Goal: Task Accomplishment & Management: Use online tool/utility

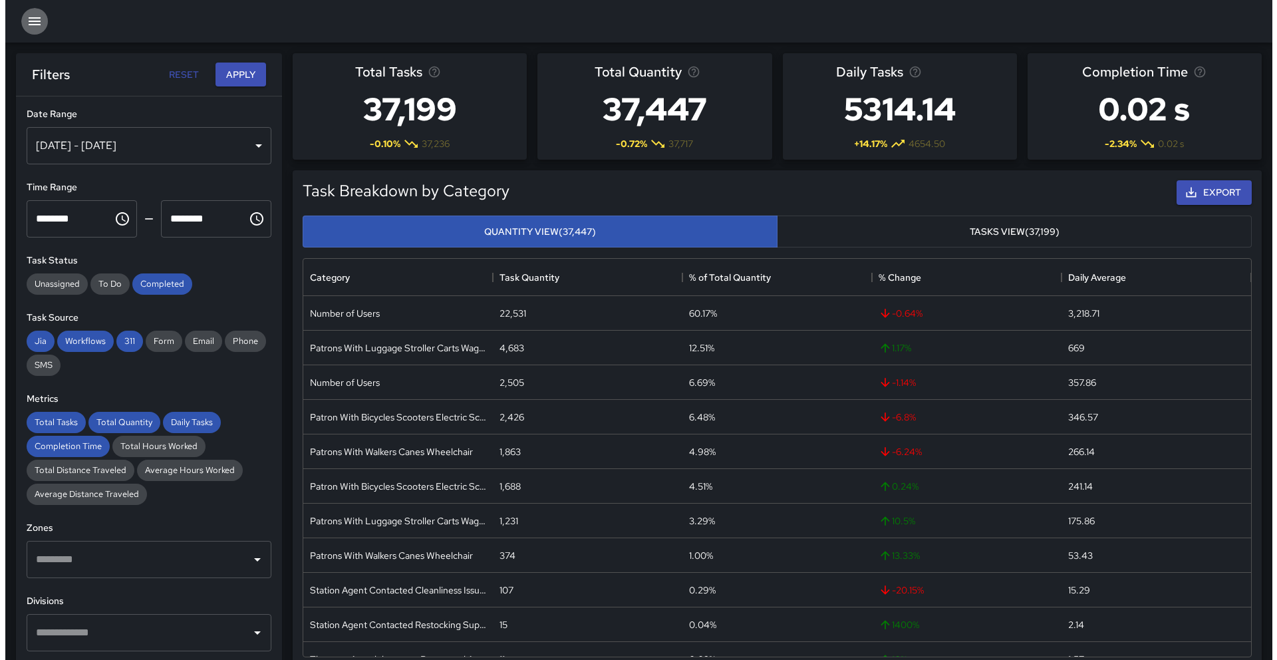
scroll to position [388, 938]
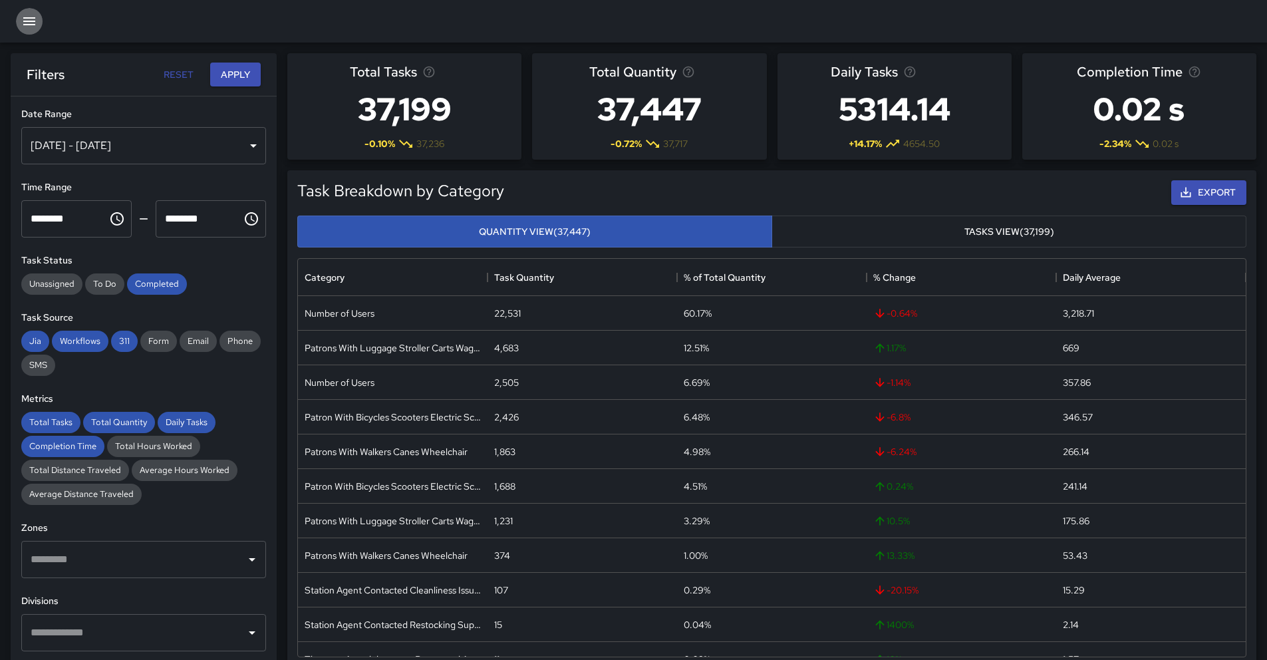
click at [27, 21] on icon "button" at bounding box center [29, 21] width 12 height 8
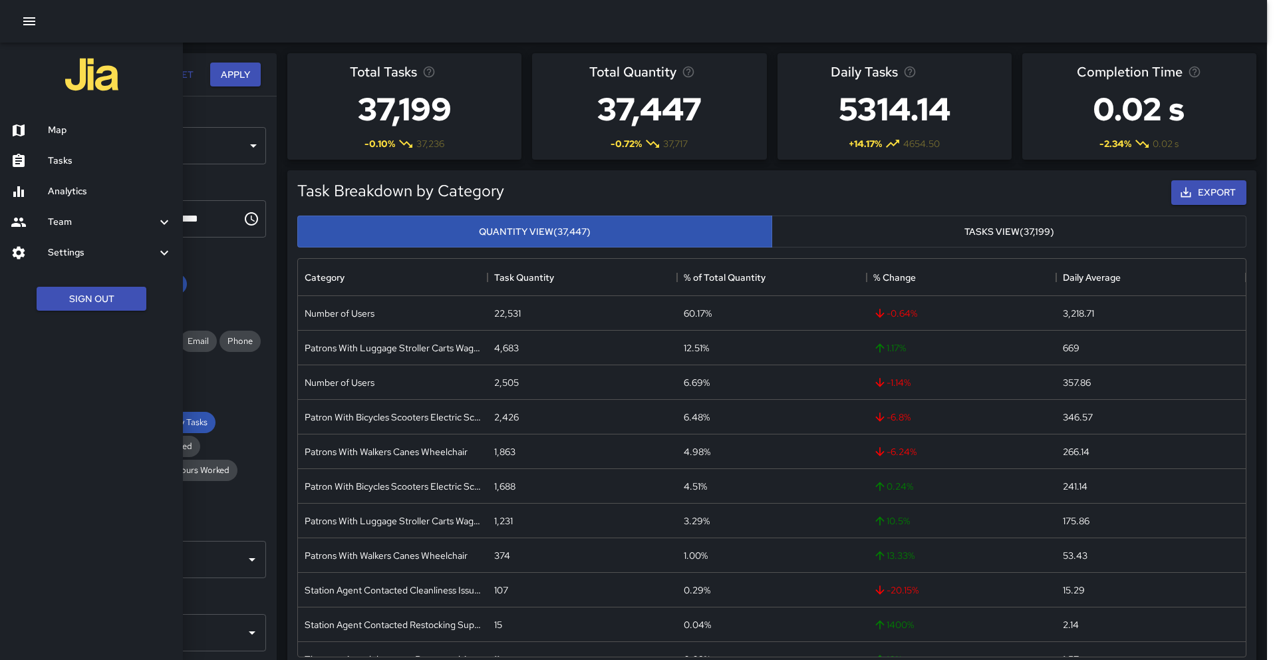
click at [58, 124] on h6 "Map" at bounding box center [110, 130] width 124 height 15
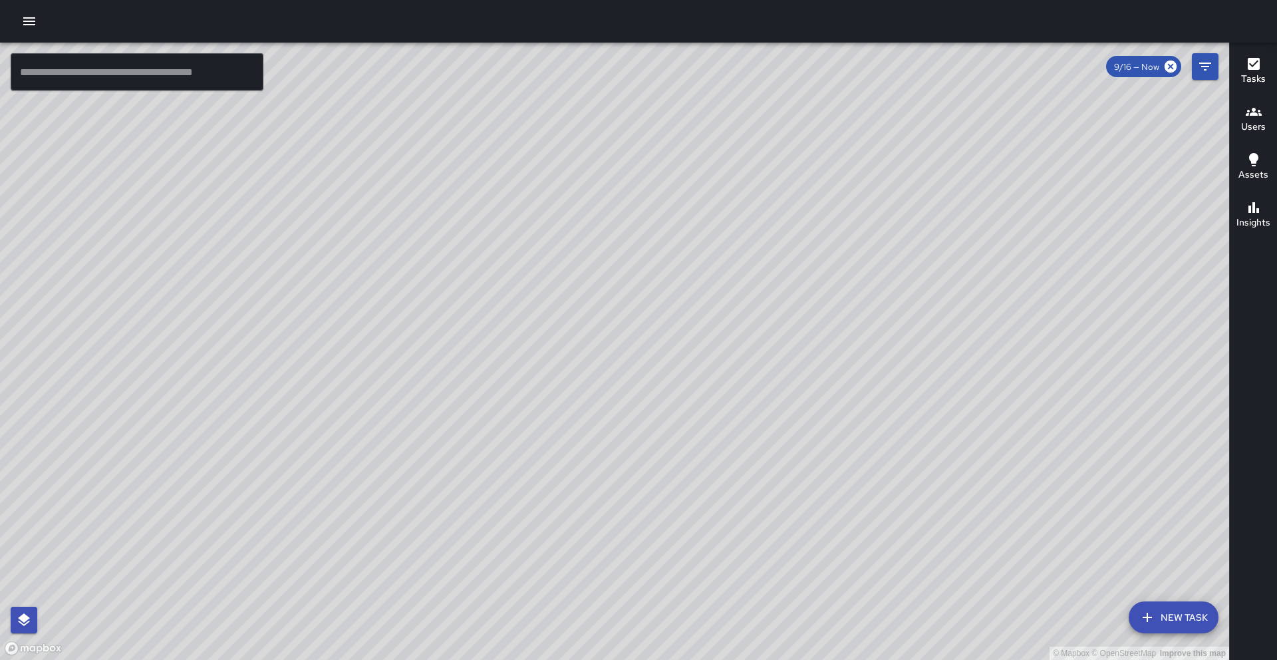
click at [1262, 116] on div "Users" at bounding box center [1253, 119] width 25 height 31
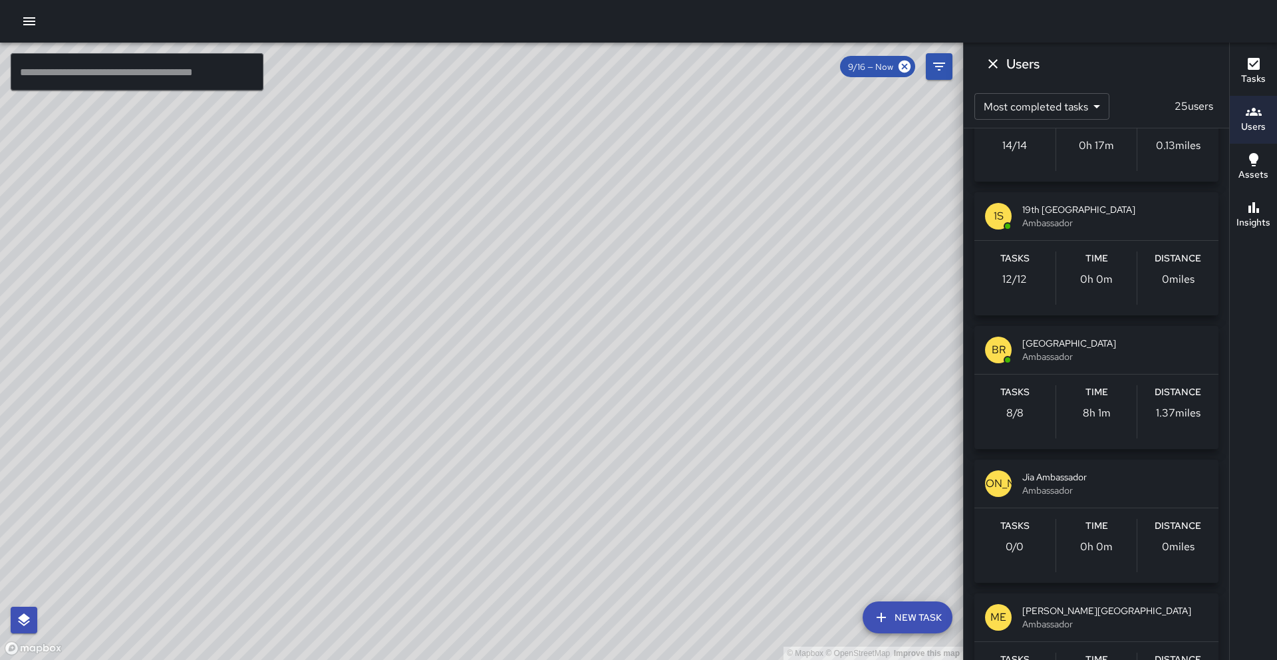
scroll to position [1546, 0]
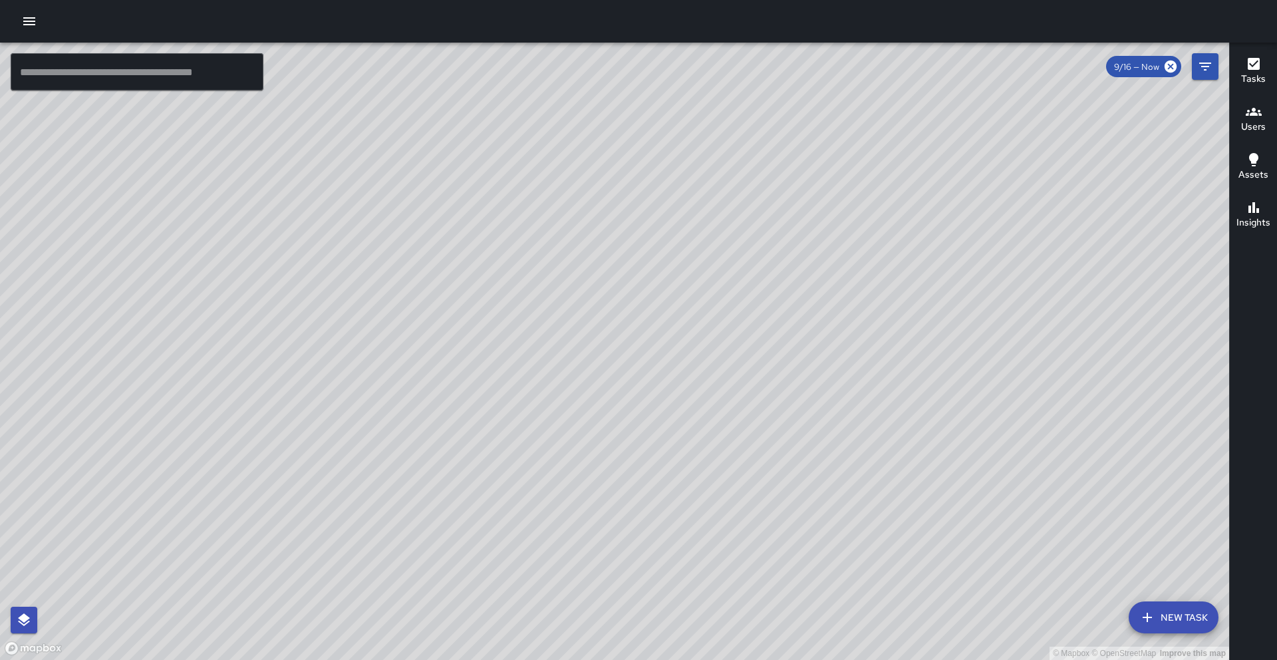
click at [1248, 128] on h6 "Users" at bounding box center [1253, 127] width 25 height 15
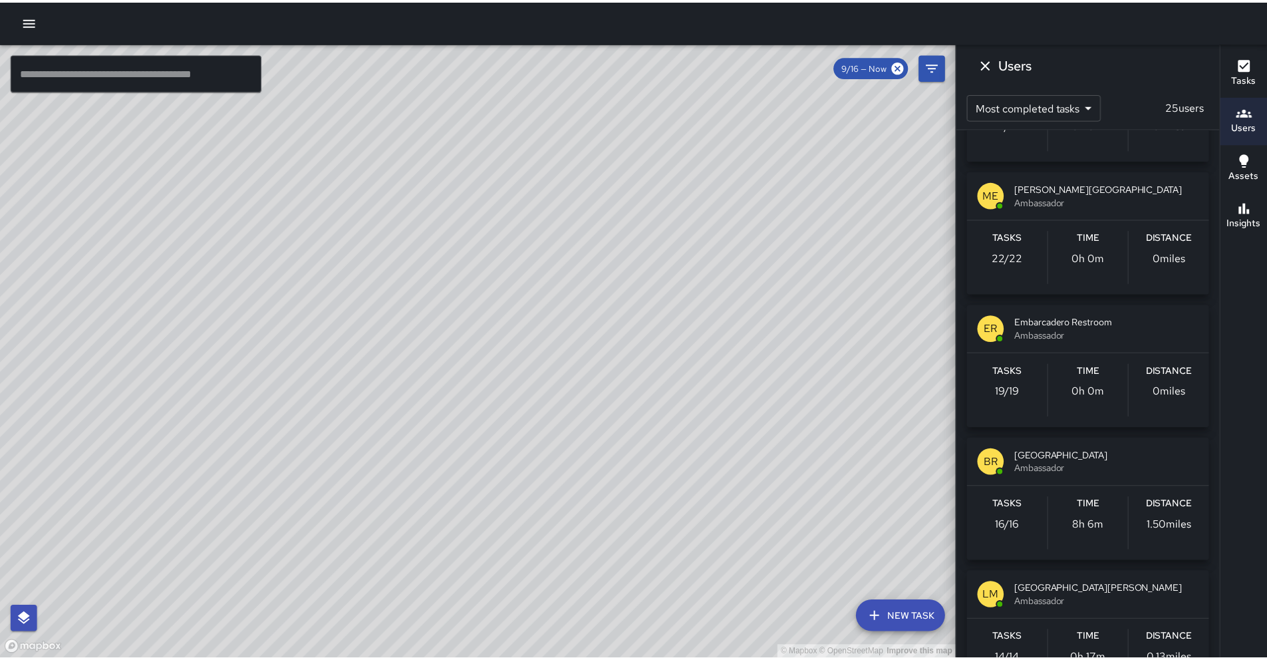
scroll to position [1174, 0]
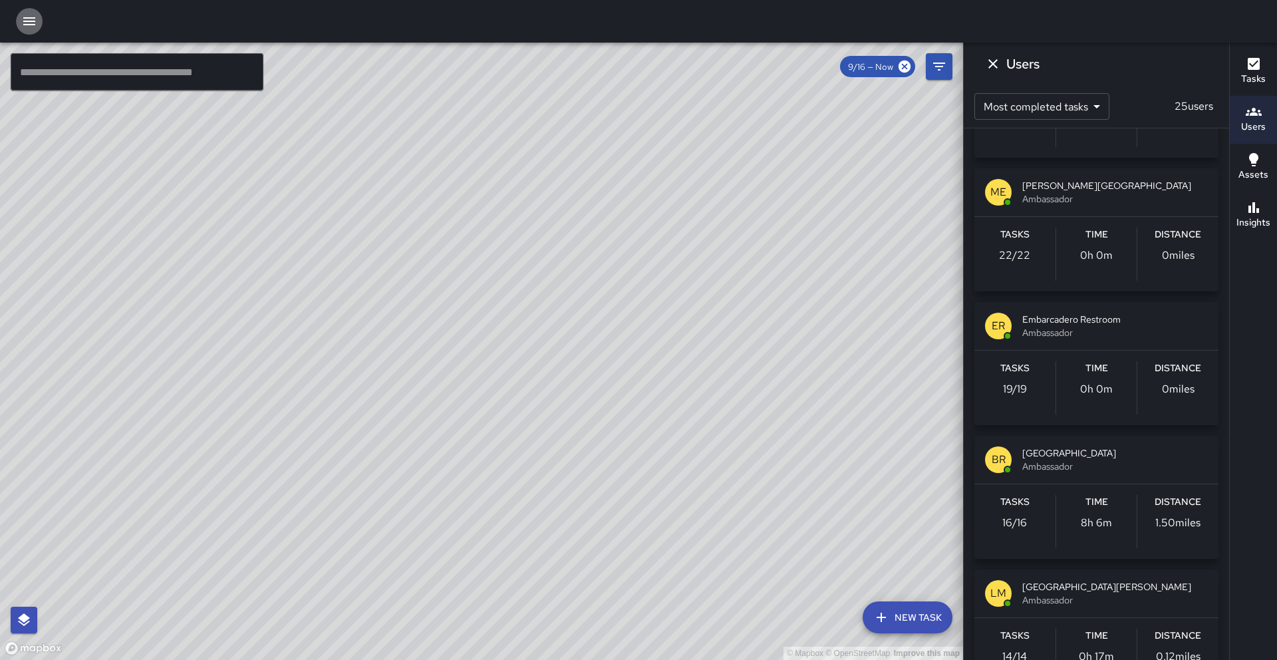
click at [28, 29] on button "button" at bounding box center [29, 21] width 27 height 27
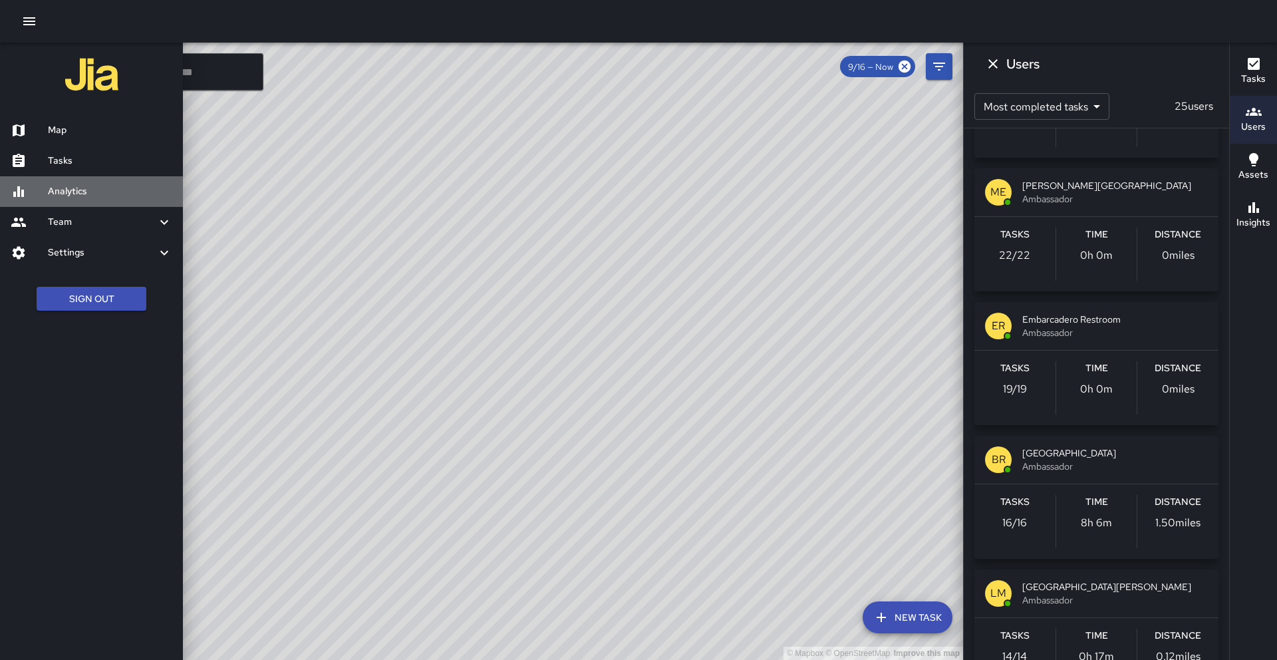
click at [73, 199] on div "Analytics" at bounding box center [91, 191] width 183 height 31
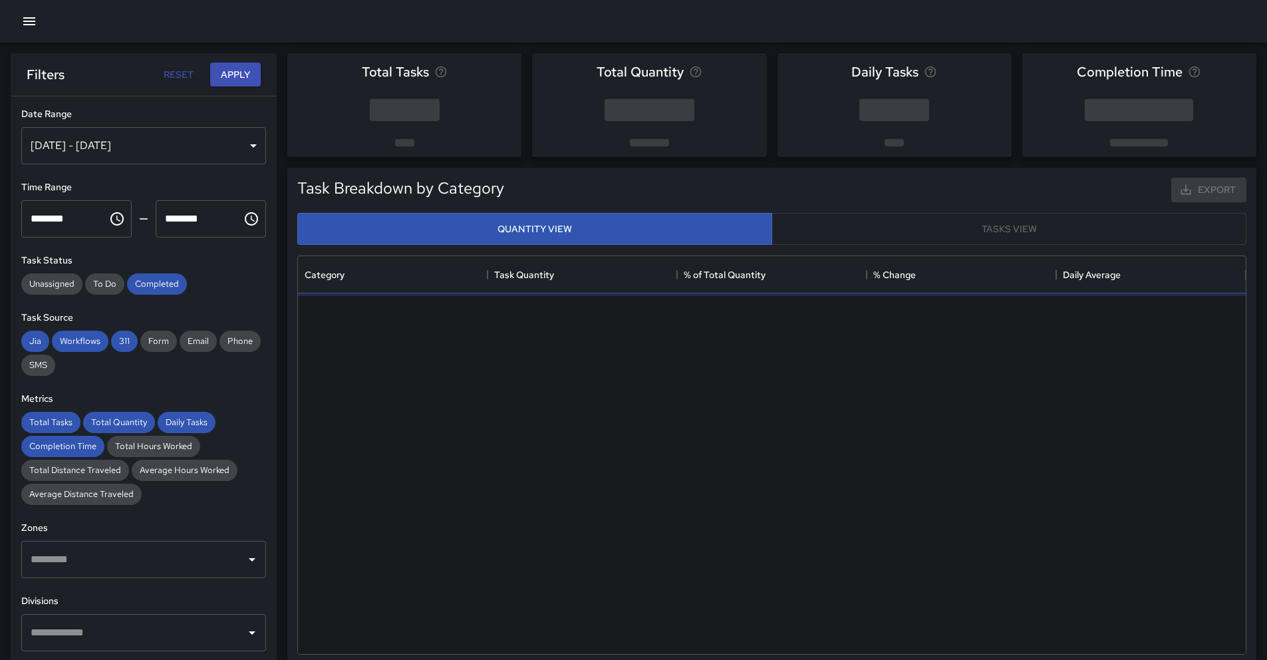
scroll to position [388, 938]
click at [110, 139] on div "[DATE] - [DATE]" at bounding box center [143, 145] width 245 height 37
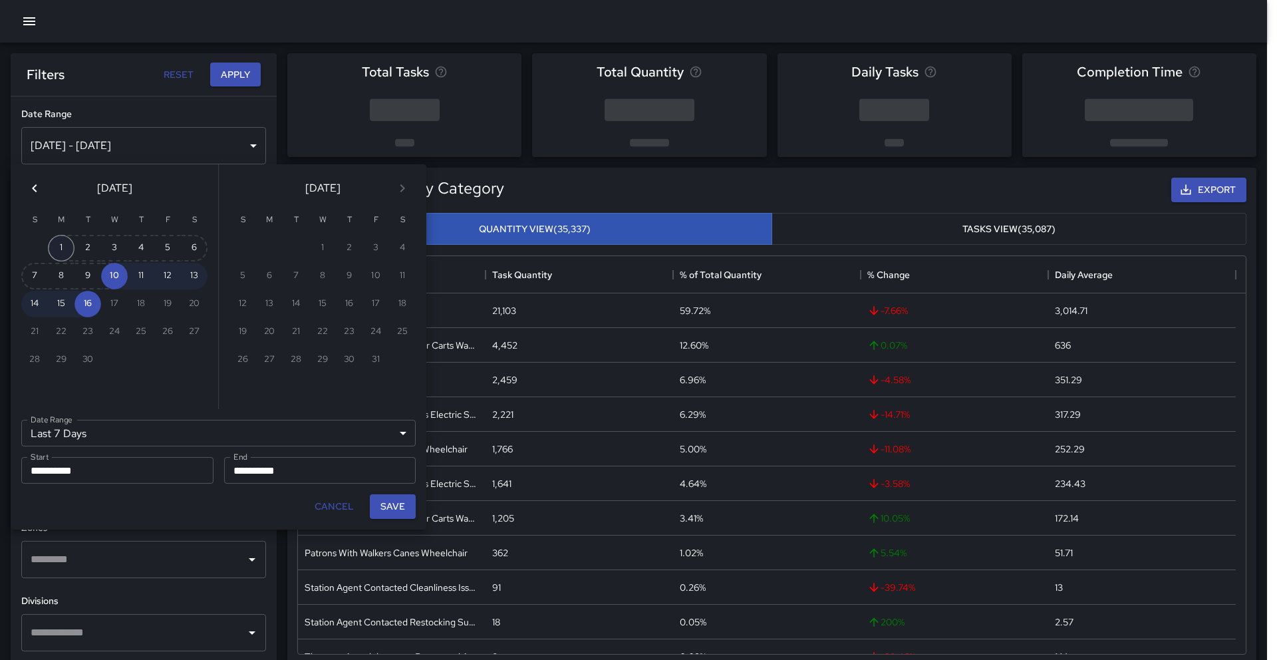
click at [62, 247] on button "1" at bounding box center [61, 248] width 27 height 27
type input "******"
type input "**********"
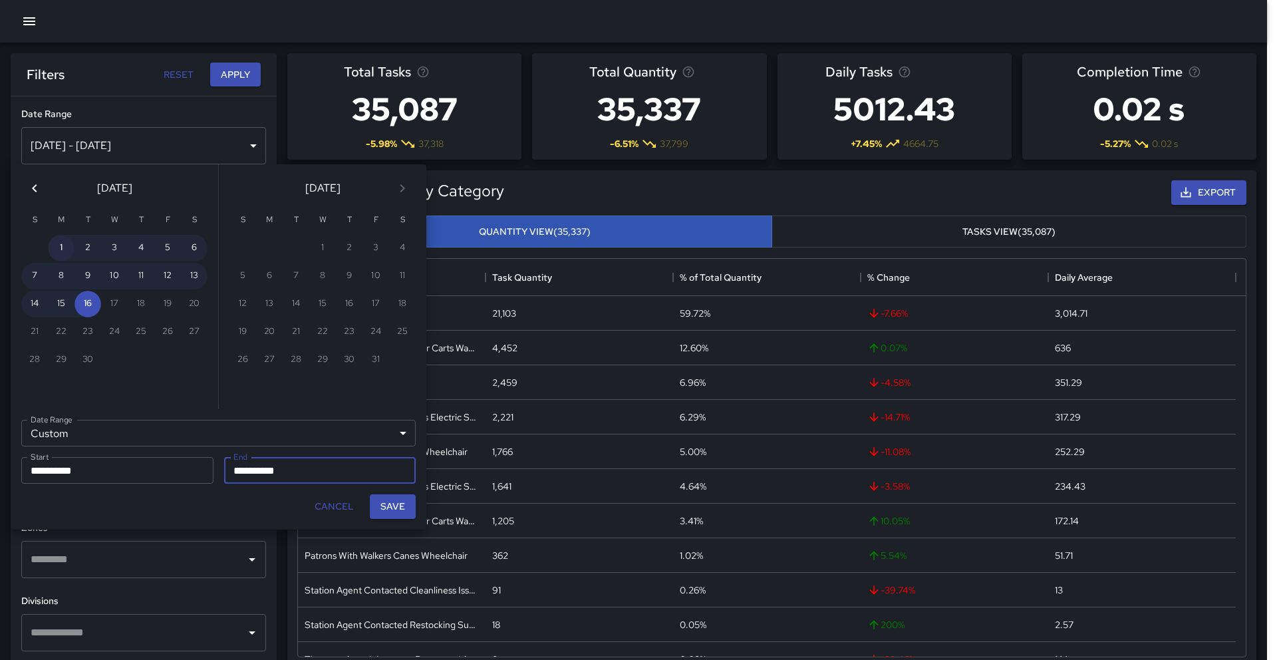
click at [61, 247] on button "1" at bounding box center [61, 248] width 27 height 27
type input "**********"
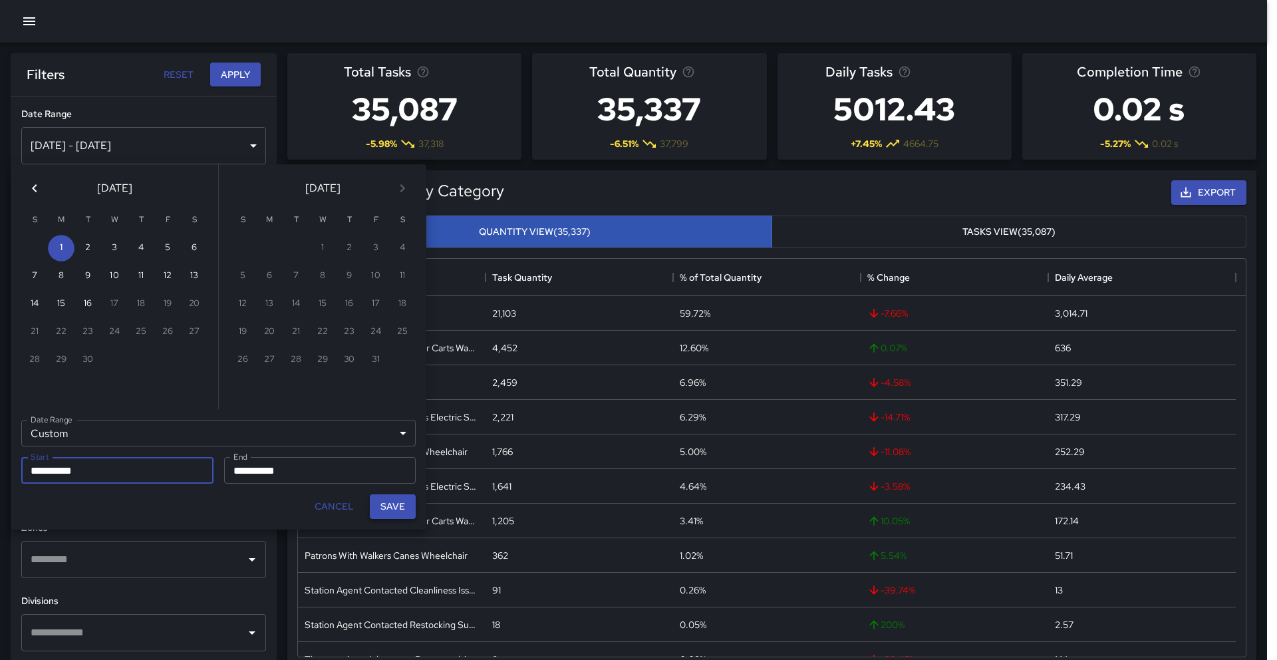
click at [388, 511] on button "Save" at bounding box center [393, 506] width 46 height 25
type input "**********"
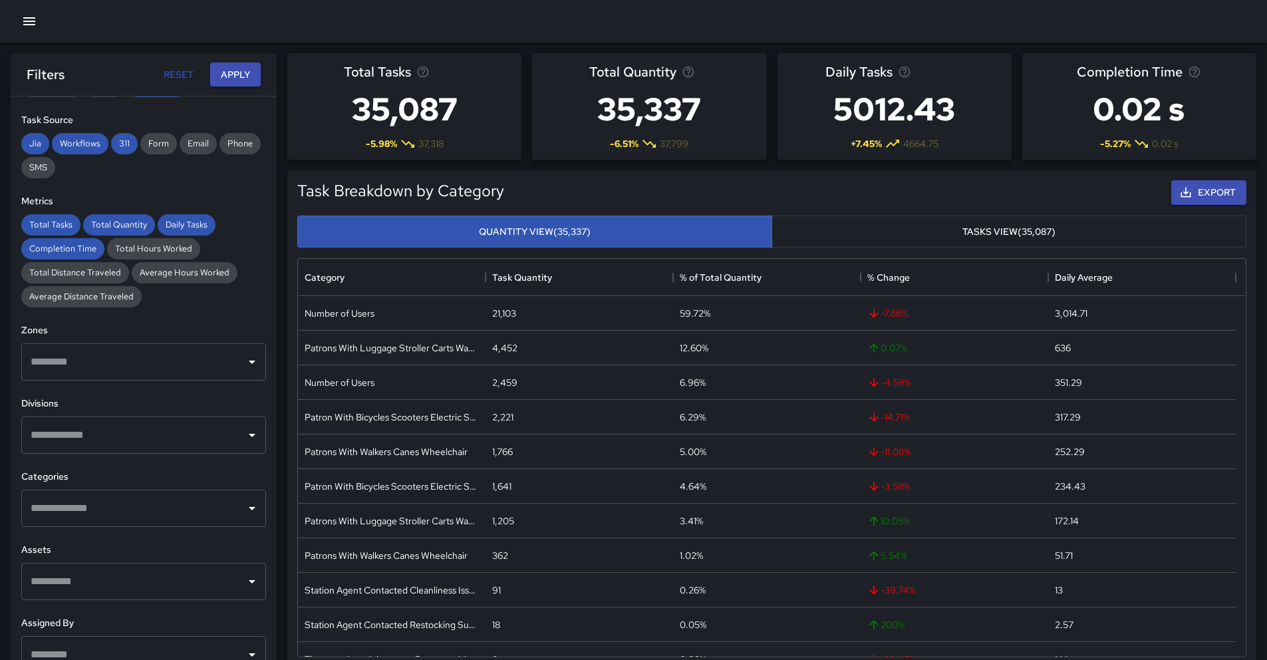
scroll to position [199, 0]
click at [83, 437] on input "text" at bounding box center [133, 433] width 213 height 25
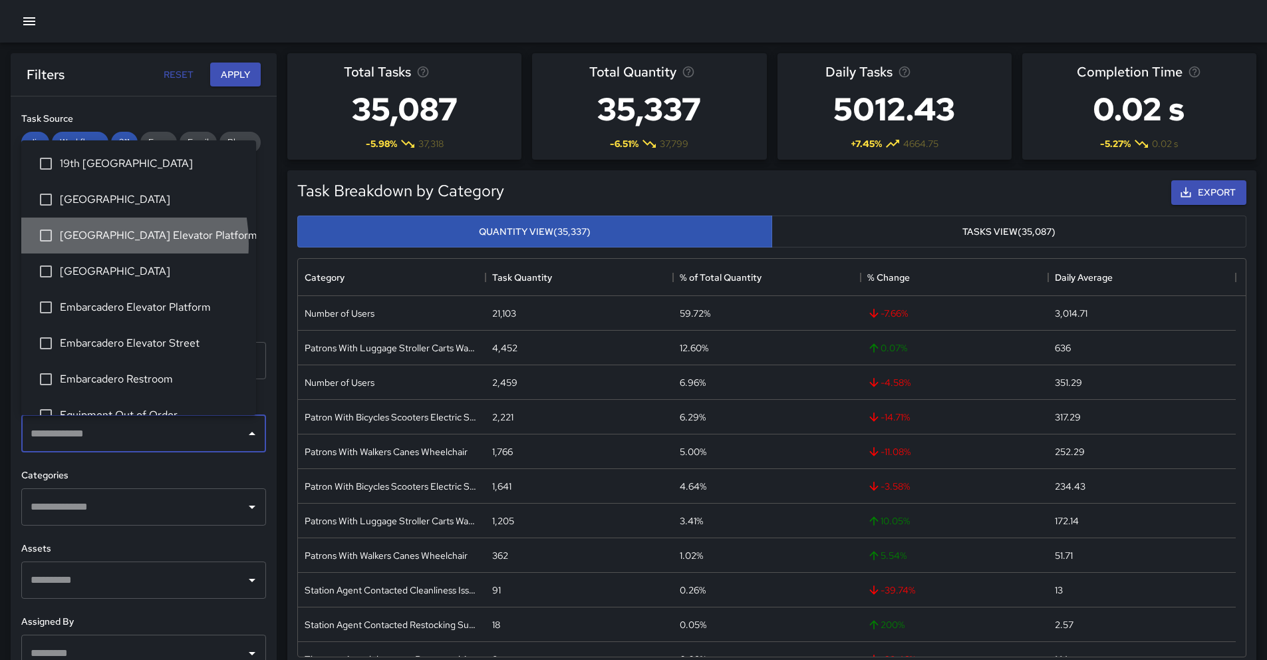
click at [84, 243] on li "[GEOGRAPHIC_DATA] Elevator Platform" at bounding box center [138, 235] width 235 height 36
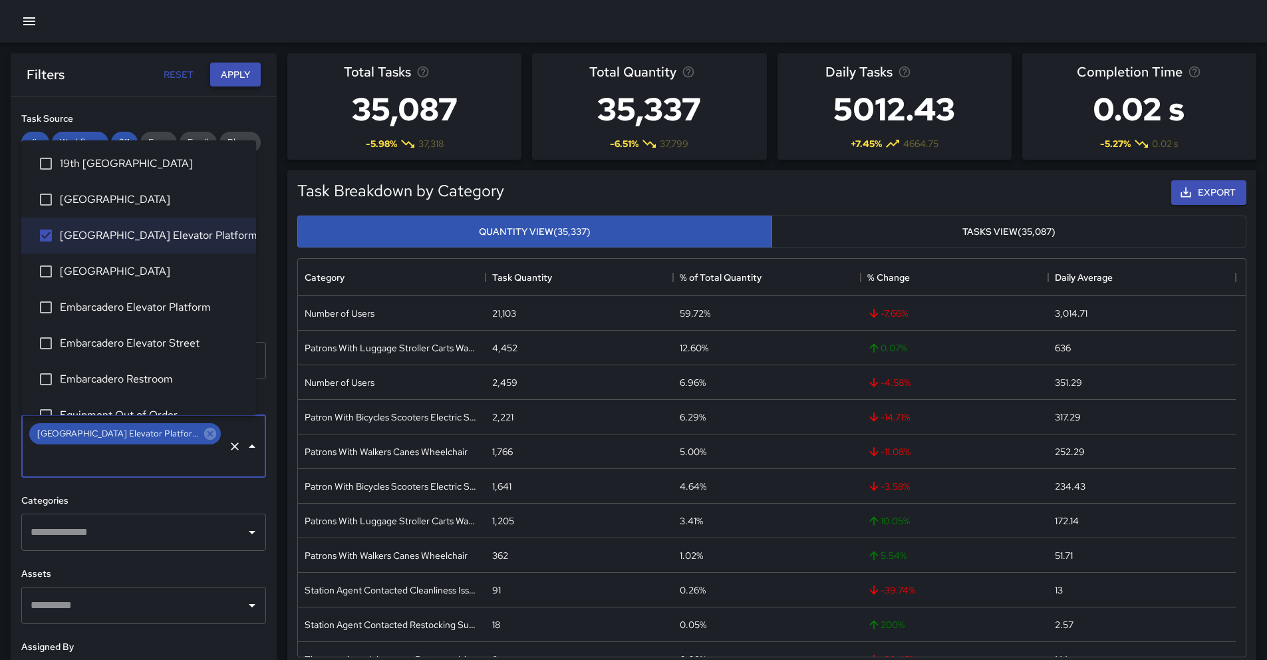
click at [235, 80] on button "Apply" at bounding box center [235, 75] width 51 height 25
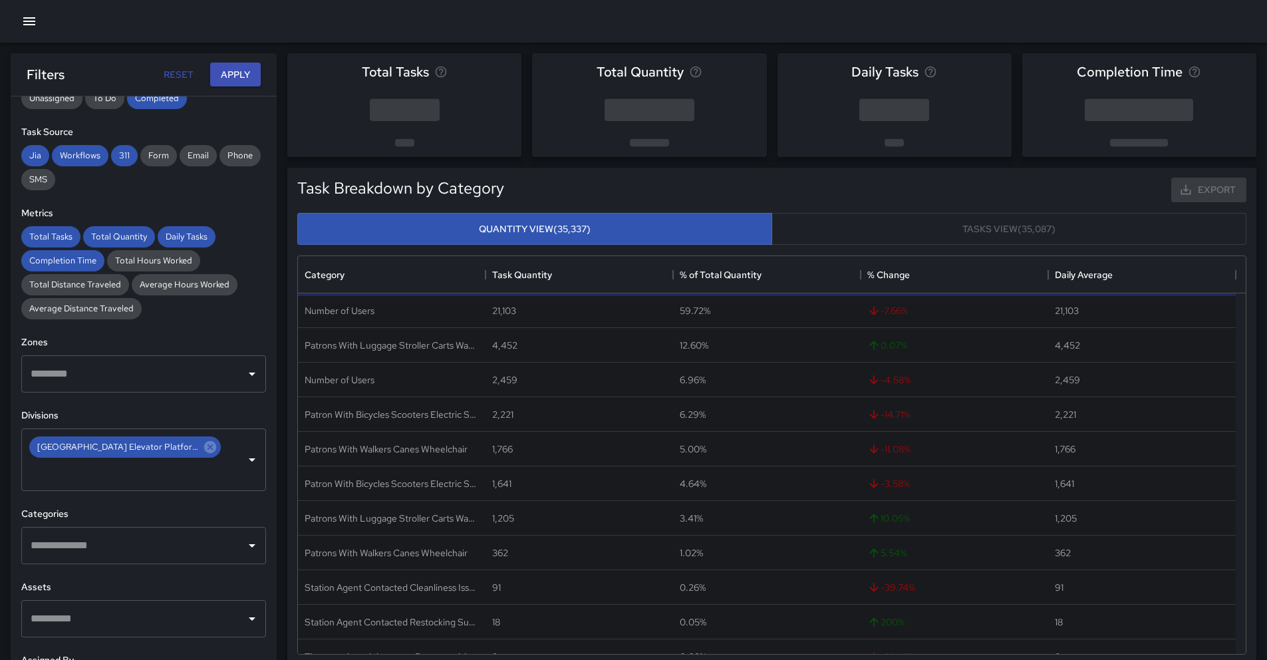
scroll to position [0, 0]
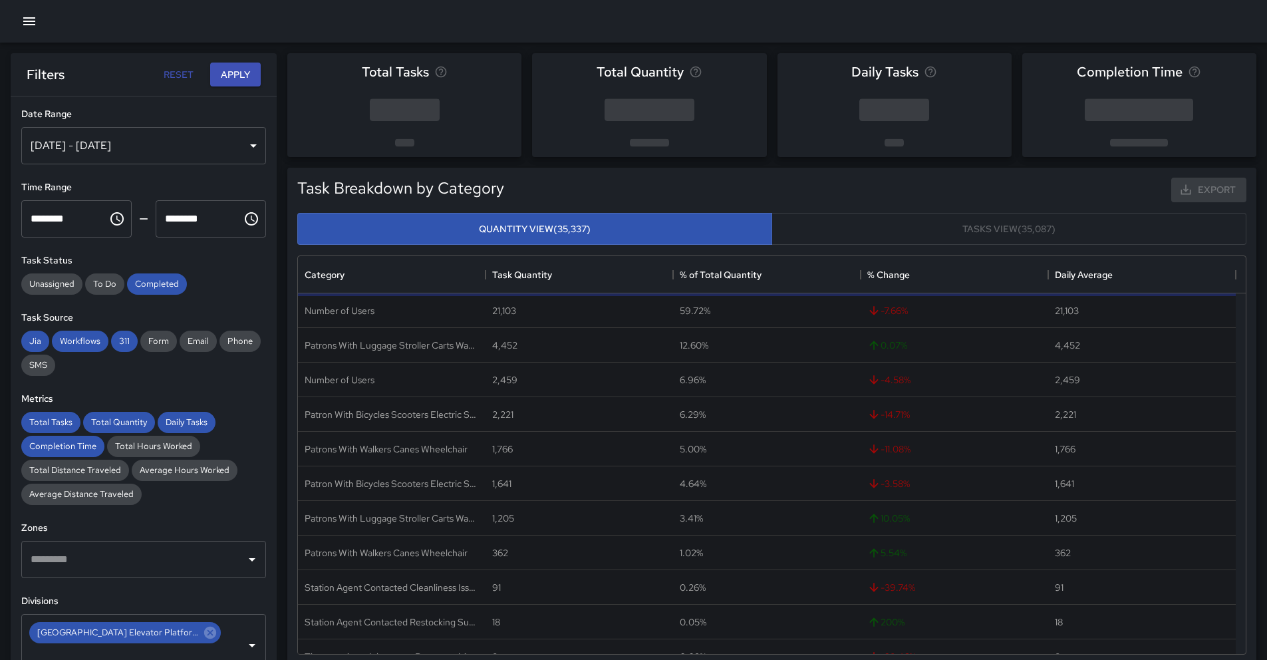
click at [109, 217] on icon "Choose time, selected time is 12:00 AM" at bounding box center [117, 219] width 16 height 16
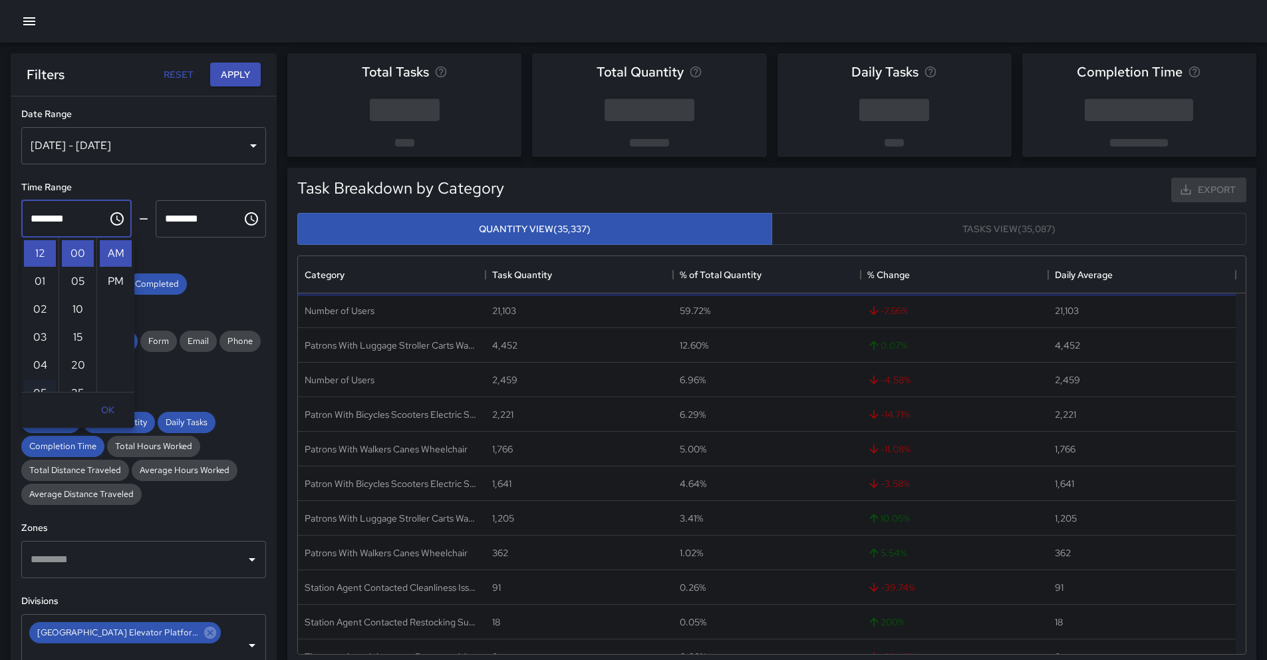
click at [36, 385] on li "05" at bounding box center [40, 393] width 32 height 27
type input "********"
click at [243, 216] on icon "Choose time, selected time is 11:59 PM" at bounding box center [251, 219] width 16 height 16
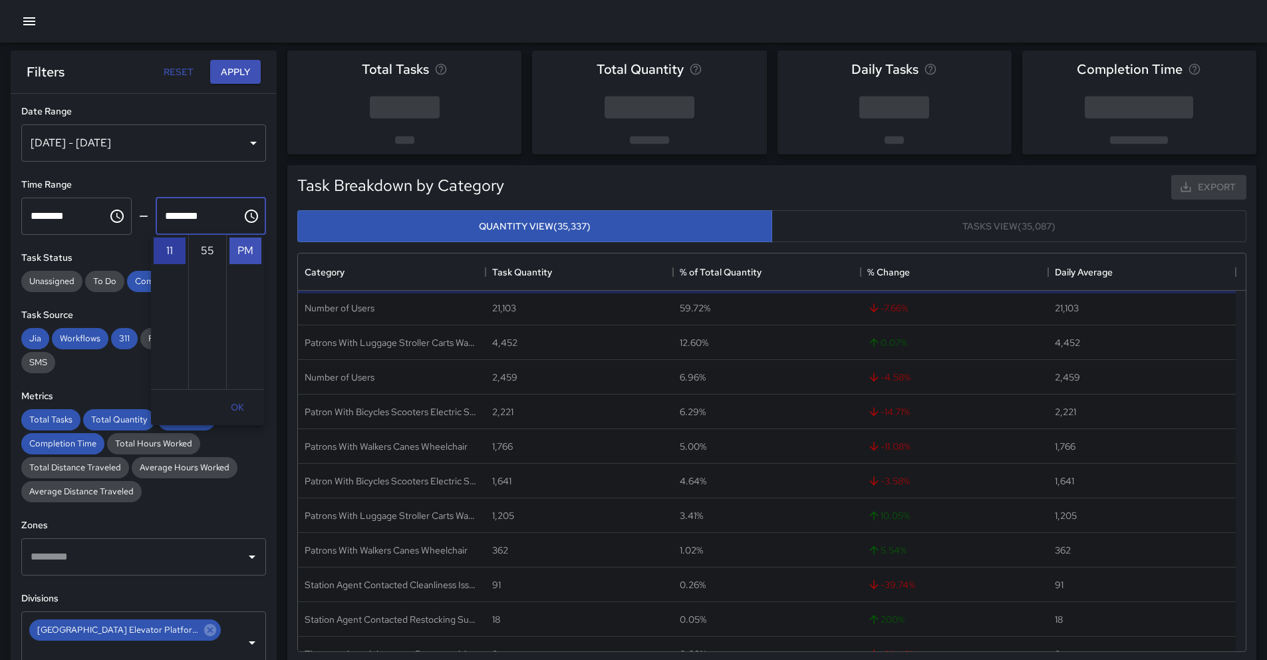
scroll to position [0, 0]
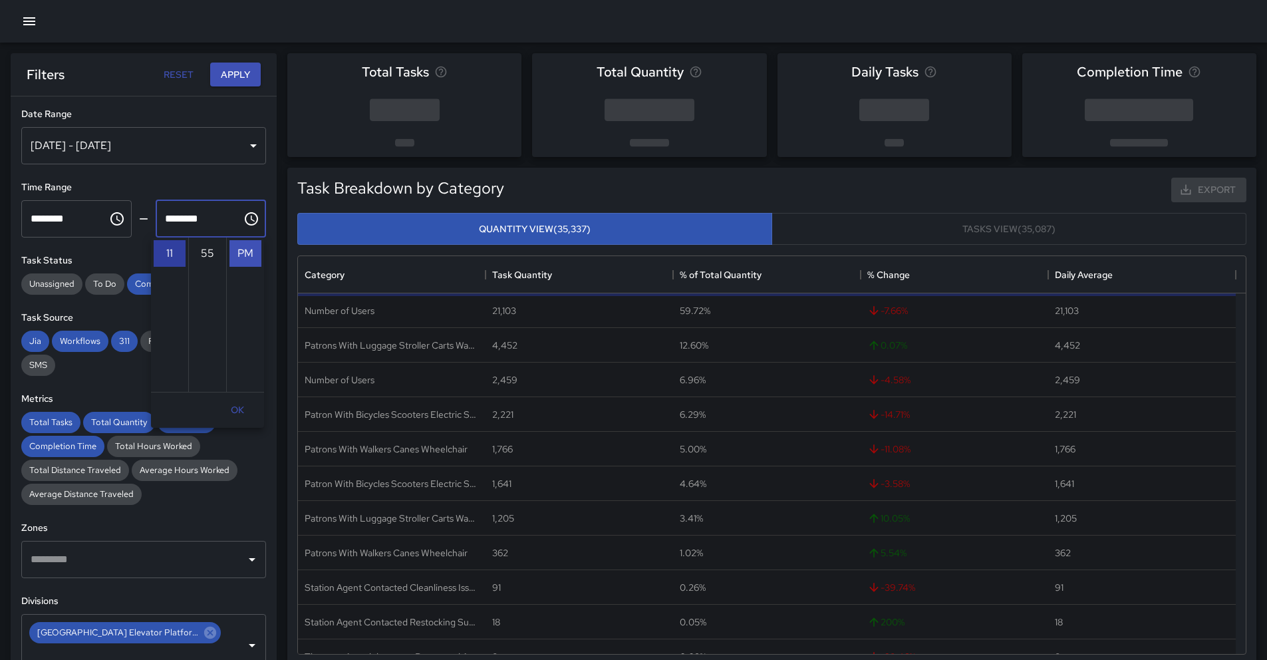
click at [170, 260] on li "11" at bounding box center [170, 253] width 32 height 27
click at [172, 255] on li "12" at bounding box center [170, 253] width 32 height 27
click at [211, 252] on li "00" at bounding box center [208, 253] width 32 height 27
type input "********"
click at [238, 81] on button "Apply" at bounding box center [235, 75] width 51 height 25
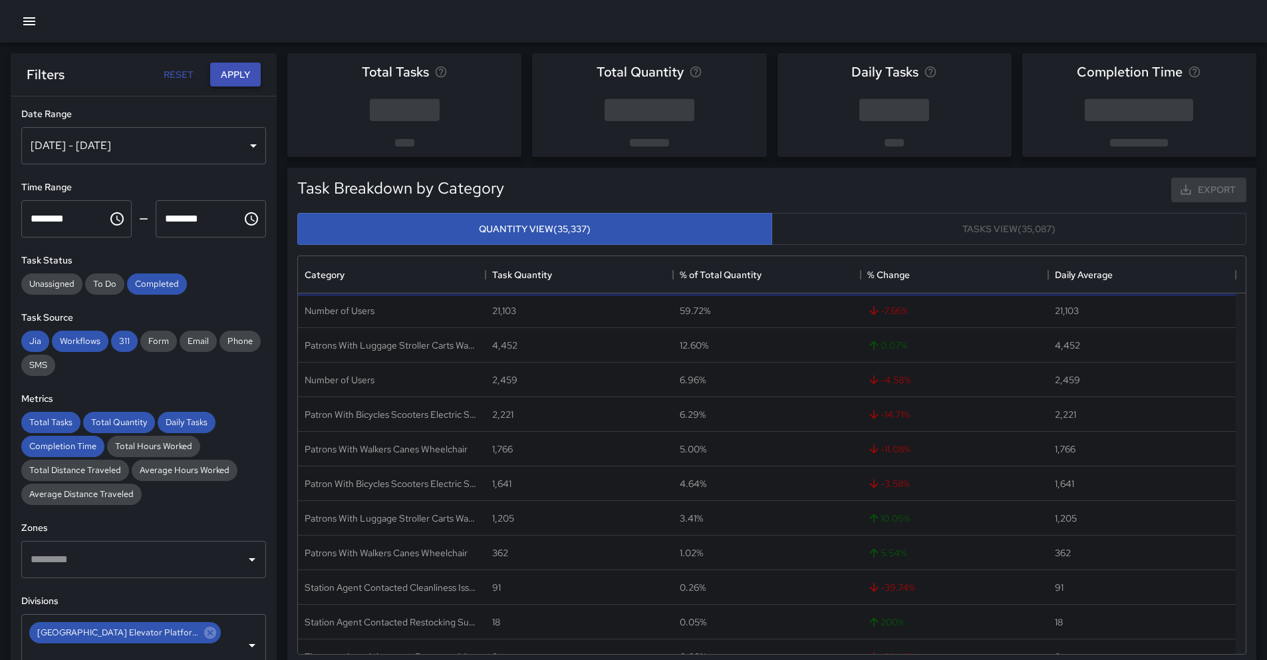
click at [237, 70] on button "Apply" at bounding box center [235, 75] width 51 height 25
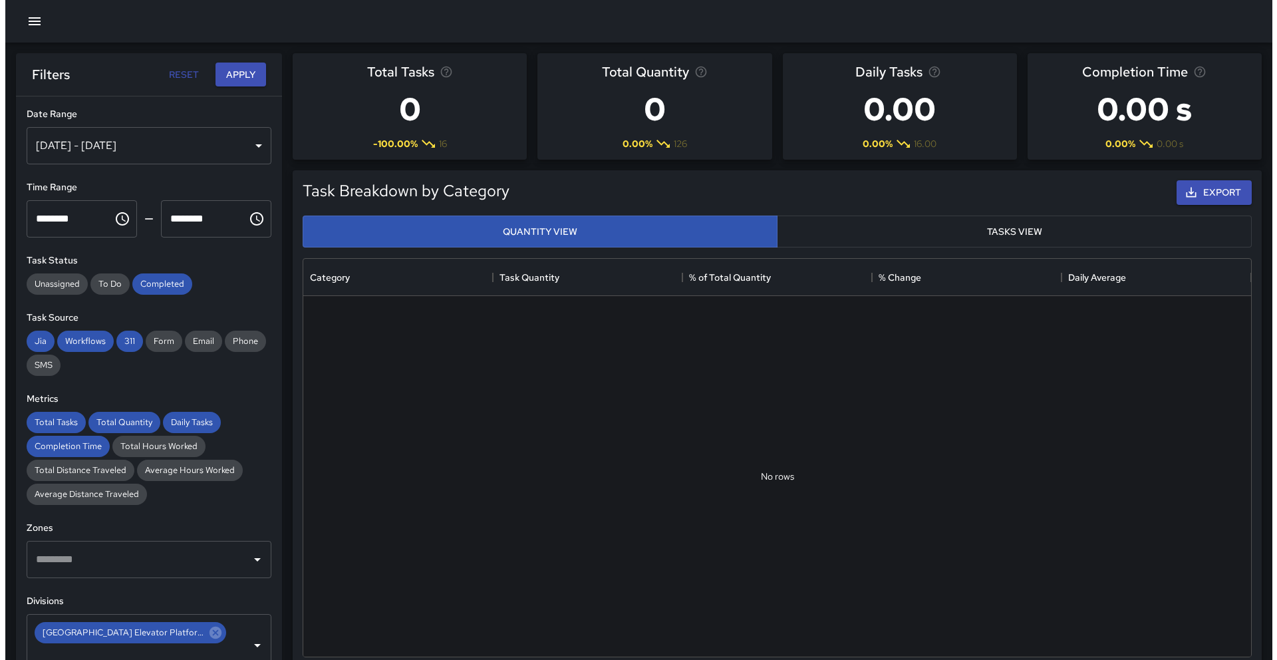
scroll to position [388, 938]
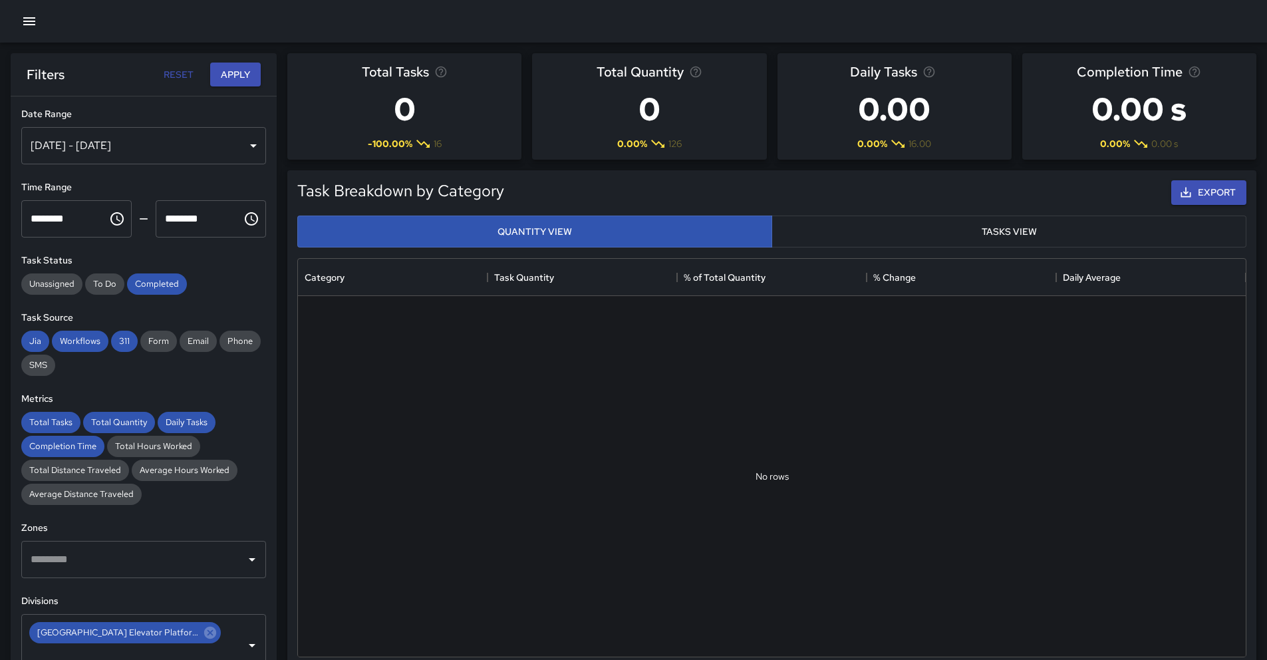
click at [30, 24] on icon "button" at bounding box center [29, 21] width 16 height 16
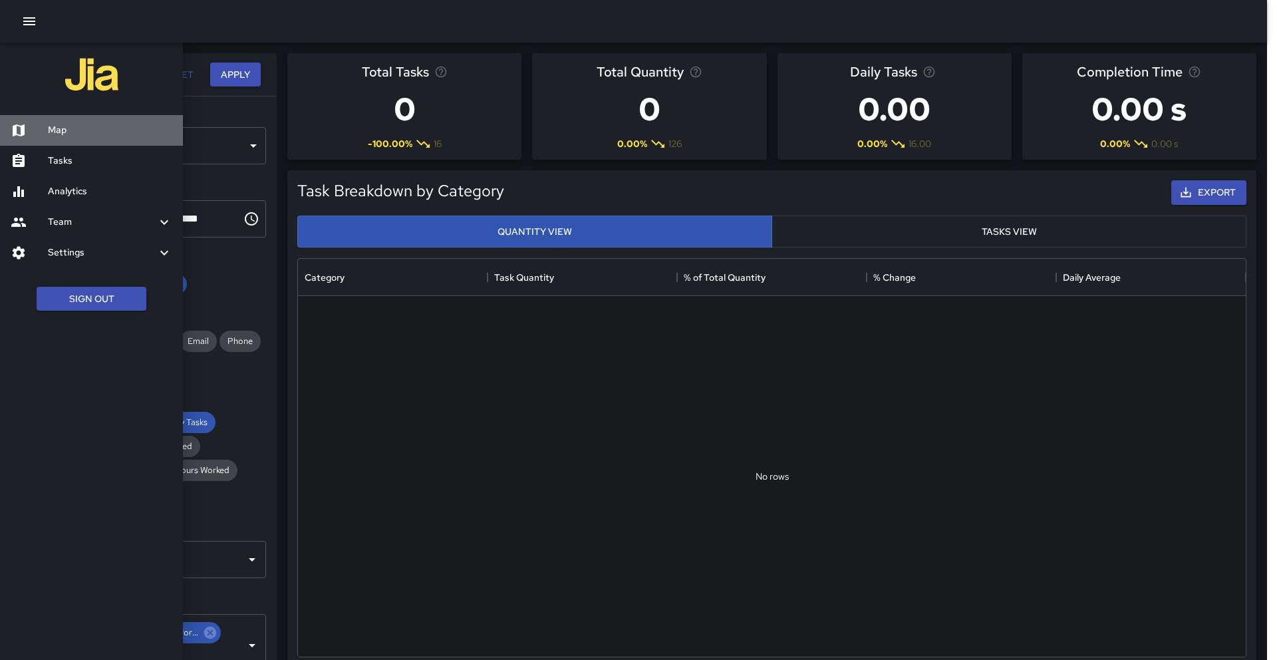
click at [81, 134] on h6 "Map" at bounding box center [110, 130] width 124 height 15
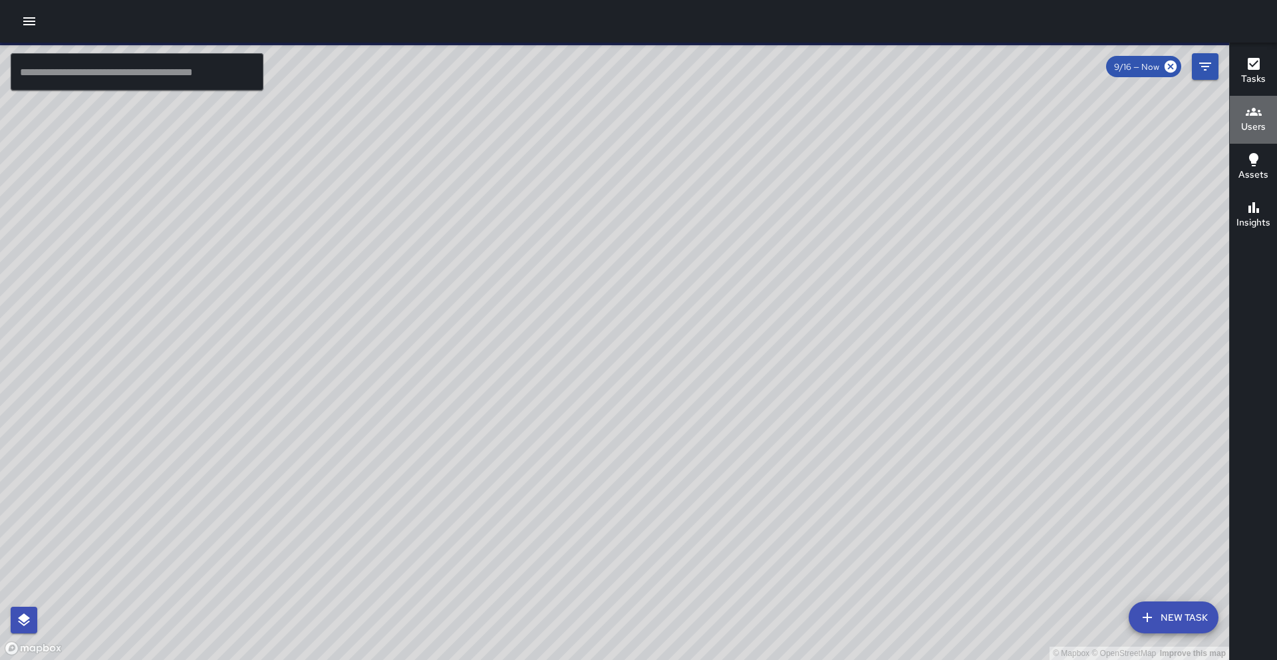
click at [1254, 126] on h6 "Users" at bounding box center [1253, 127] width 25 height 15
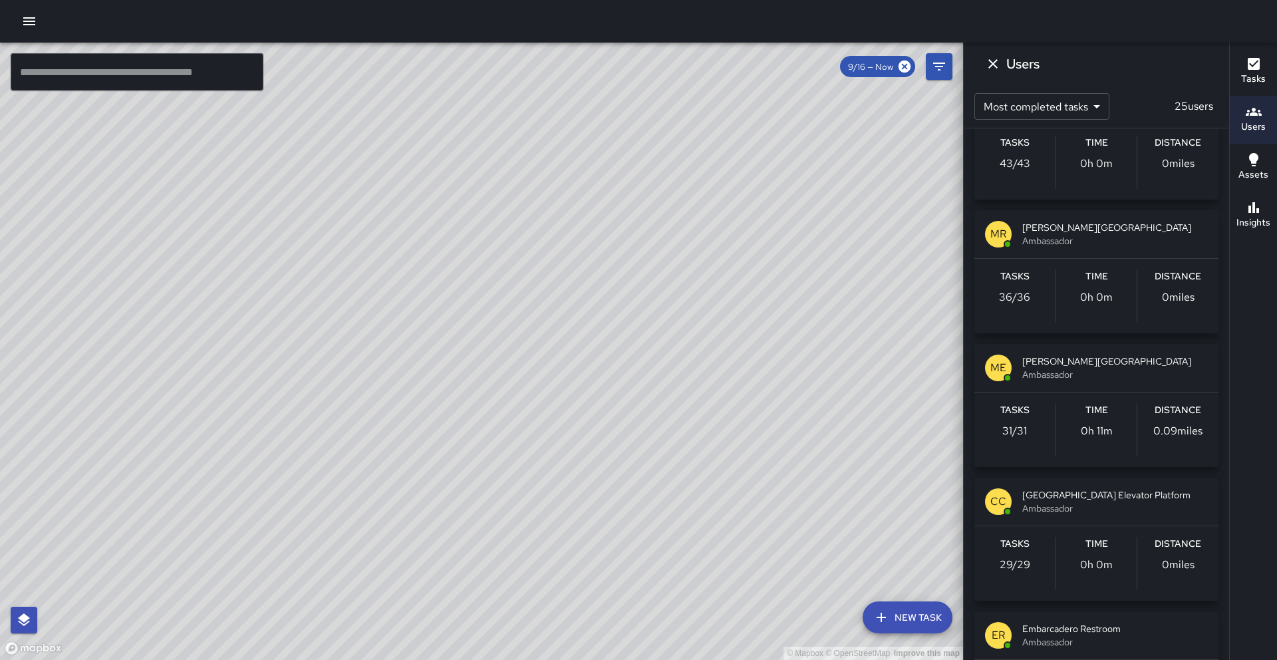
scroll to position [948, 0]
